Goal: Information Seeking & Learning: Learn about a topic

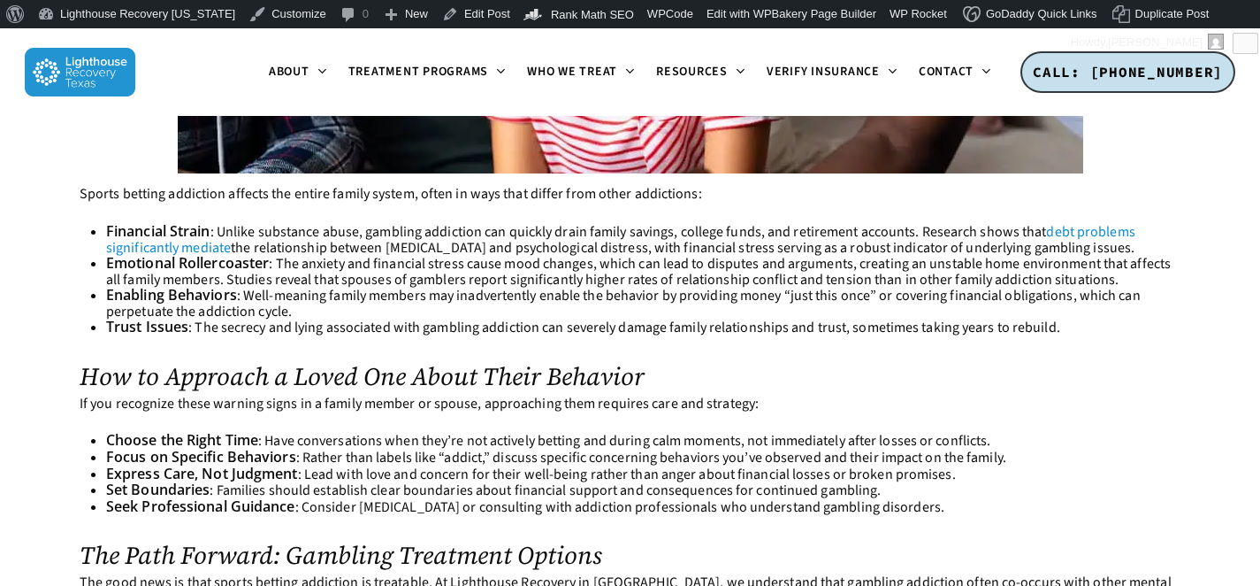
scroll to position [2617, 0]
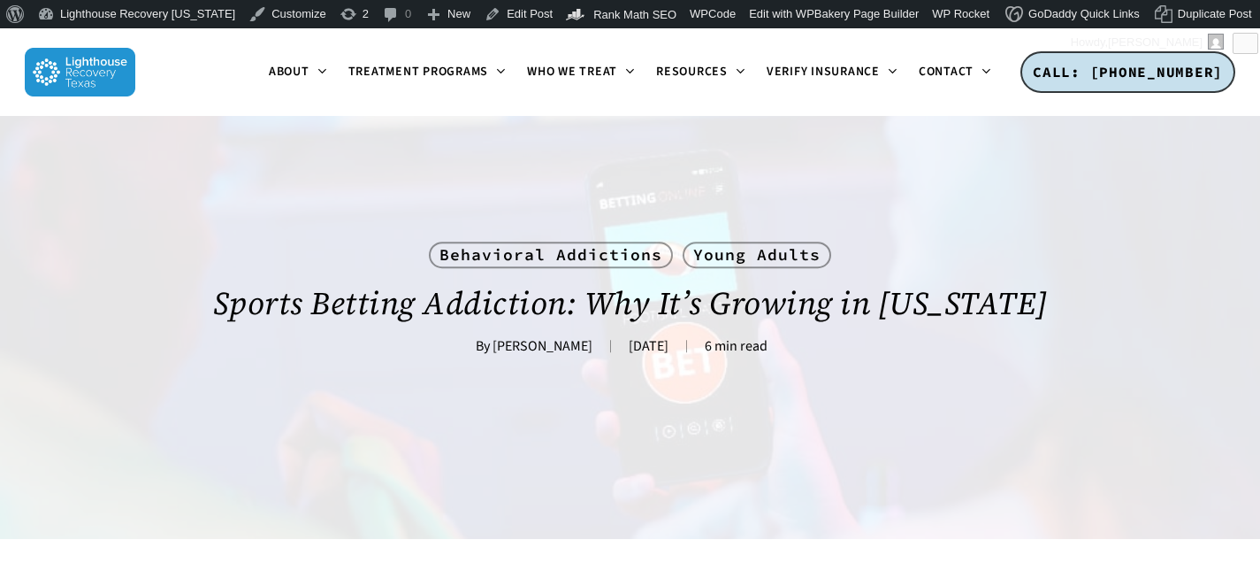
scroll to position [55, 0]
